Goal: Task Accomplishment & Management: Complete application form

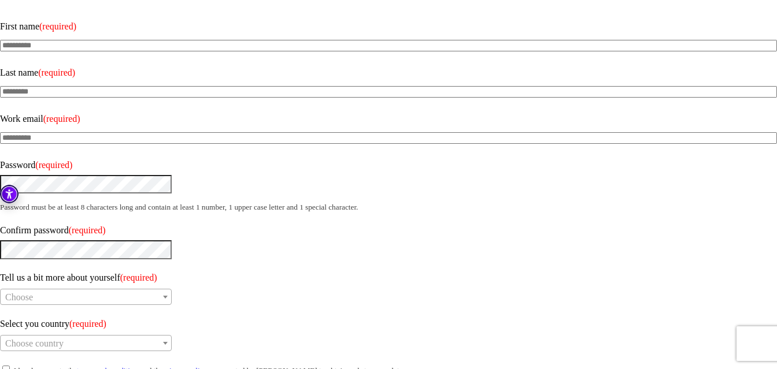
scroll to position [172, 0]
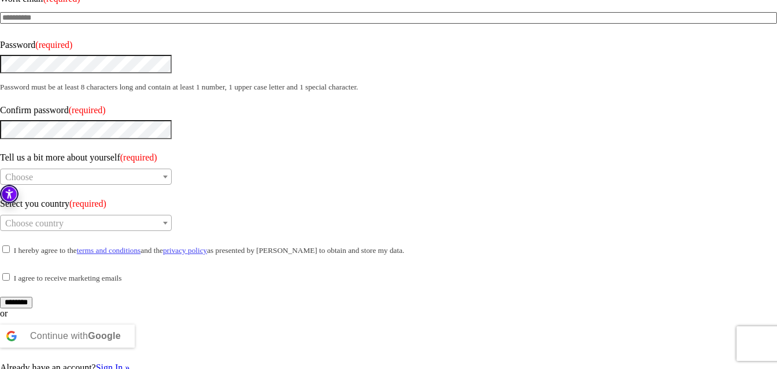
click at [32, 297] on input "********" at bounding box center [16, 303] width 32 height 12
